Goal: Information Seeking & Learning: Learn about a topic

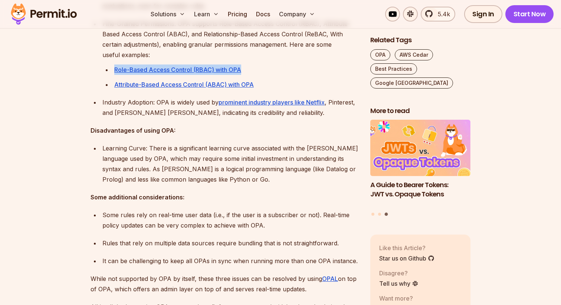
scroll to position [646, 0]
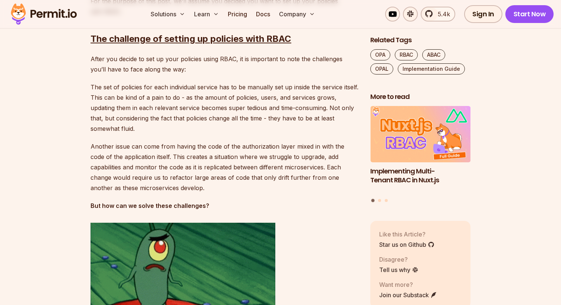
scroll to position [1046, 0]
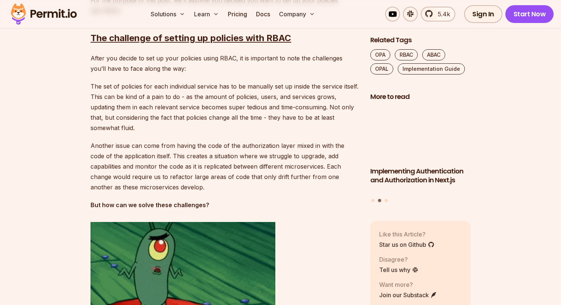
drag, startPoint x: 206, startPoint y: 87, endPoint x: 267, endPoint y: 132, distance: 75.9
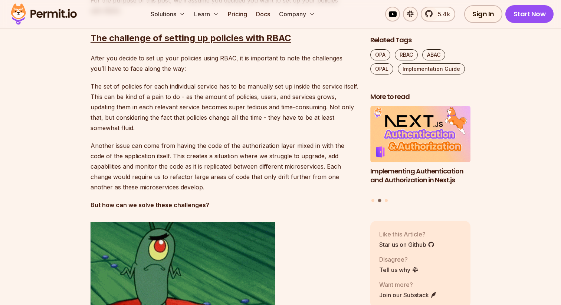
click at [267, 132] on p "The set of policies for each individual service has to be manually set up insid…" at bounding box center [225, 107] width 268 height 52
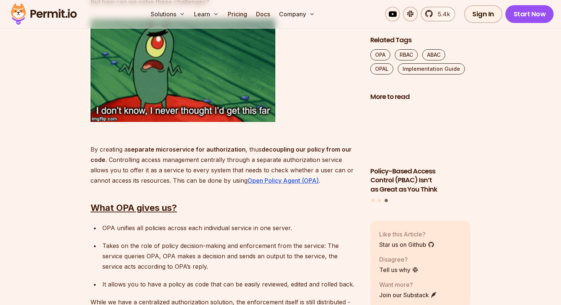
scroll to position [1256, 0]
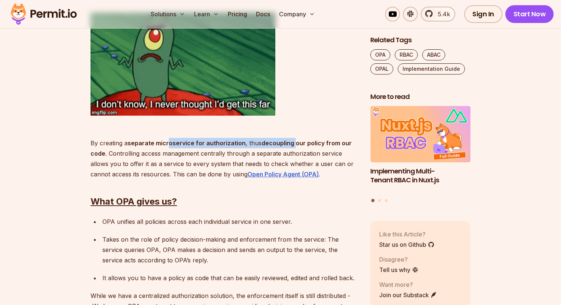
drag, startPoint x: 168, startPoint y: 142, endPoint x: 295, endPoint y: 145, distance: 126.9
click at [295, 145] on p "By creating a separate microservice for authorization , thus decoupling our pol…" at bounding box center [225, 154] width 268 height 52
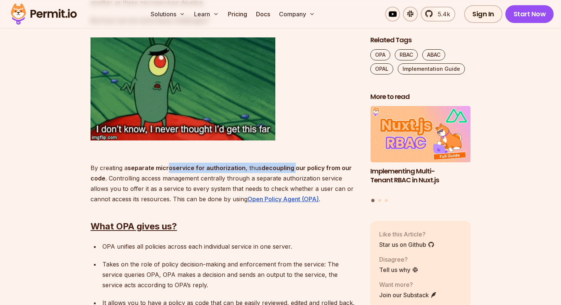
scroll to position [1244, 0]
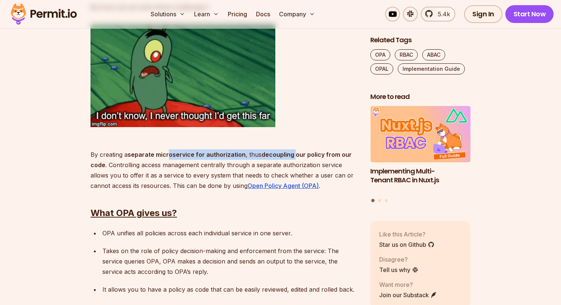
click at [143, 124] on img at bounding box center [183, 75] width 185 height 103
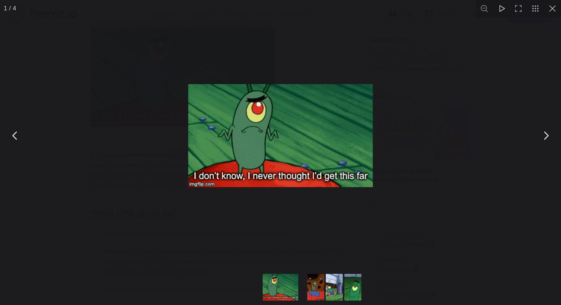
click at [552, 12] on button "You can close this modal content with the ESC key" at bounding box center [552, 8] width 17 height 17
click at [551, 9] on button "You can close this modal content with the ESC key" at bounding box center [552, 8] width 17 height 17
click at [555, 2] on button "You can close this modal content with the ESC key" at bounding box center [552, 8] width 17 height 17
click at [554, 10] on button "You can close this modal content with the ESC key" at bounding box center [552, 8] width 17 height 17
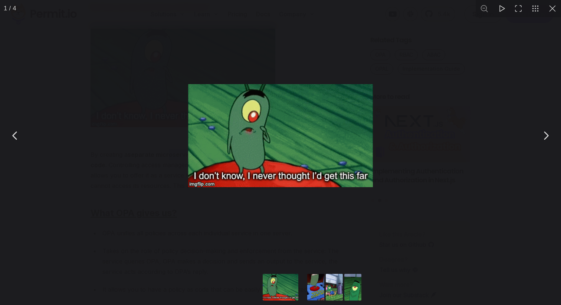
click at [554, 10] on button "You can close this modal content with the ESC key" at bounding box center [552, 8] width 17 height 17
click at [545, 139] on button "You can close this modal content with the ESC key" at bounding box center [545, 135] width 19 height 19
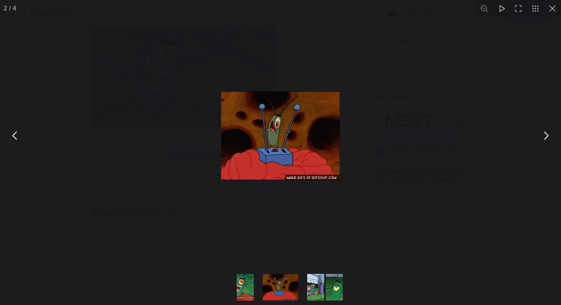
click at [545, 139] on button "You can close this modal content with the ESC key" at bounding box center [545, 135] width 19 height 19
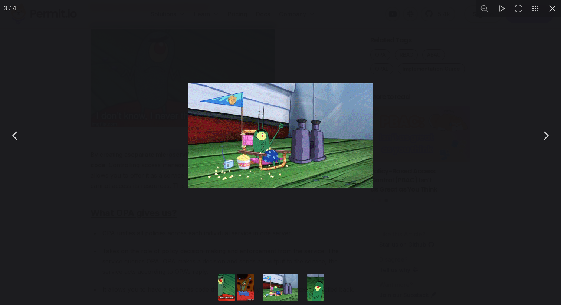
click at [545, 139] on button "You can close this modal content with the ESC key" at bounding box center [545, 135] width 19 height 19
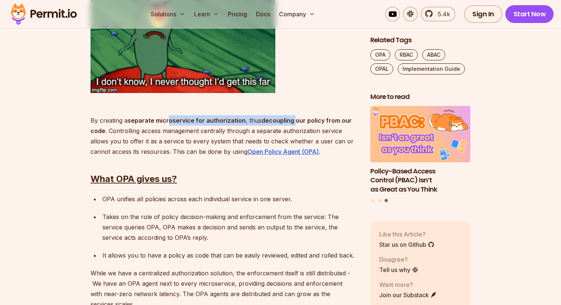
click at [210, 233] on p "Takes on the role of policy decision-making and enforcement from the service: ⁠…" at bounding box center [230, 227] width 256 height 31
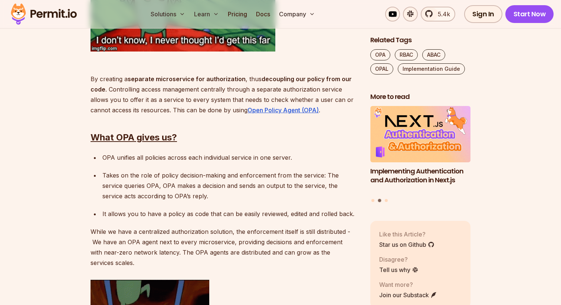
scroll to position [1377, 0]
